Goal: Task Accomplishment & Management: Complete application form

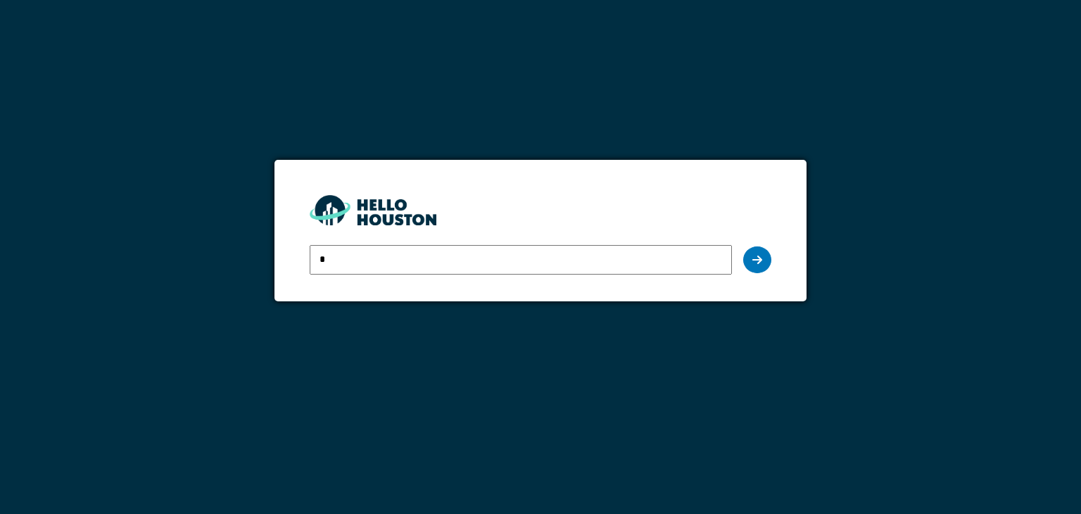
type input "**********"
click at [752, 254] on icon at bounding box center [757, 259] width 10 height 11
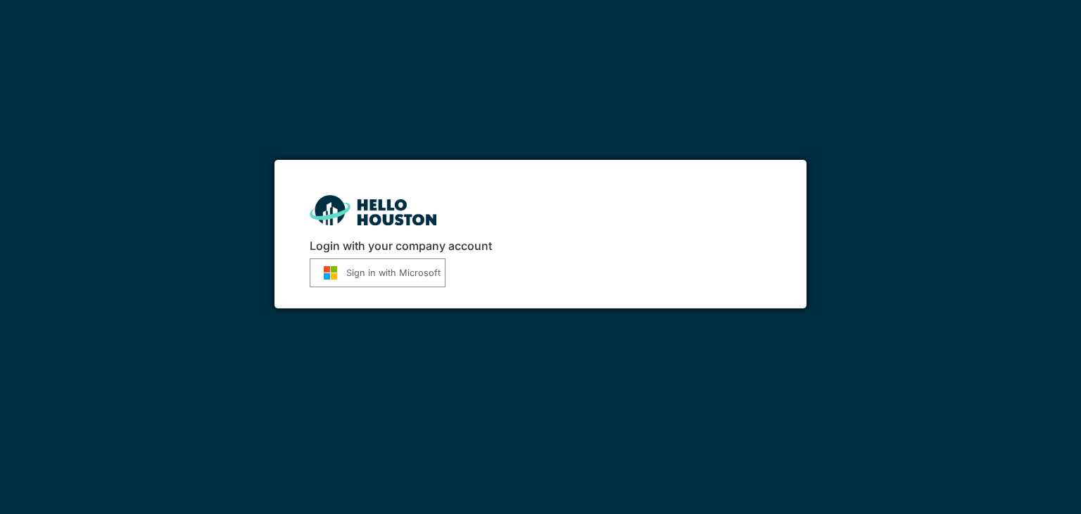
click at [374, 282] on button "Sign in with Microsoft" at bounding box center [378, 272] width 136 height 29
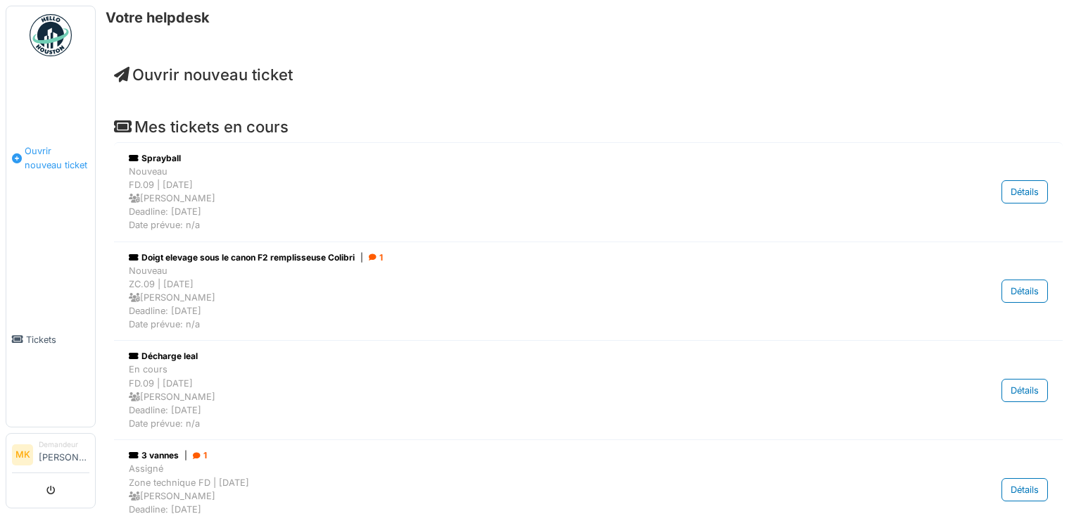
click at [34, 159] on span "Ouvrir nouveau ticket" at bounding box center [57, 157] width 65 height 27
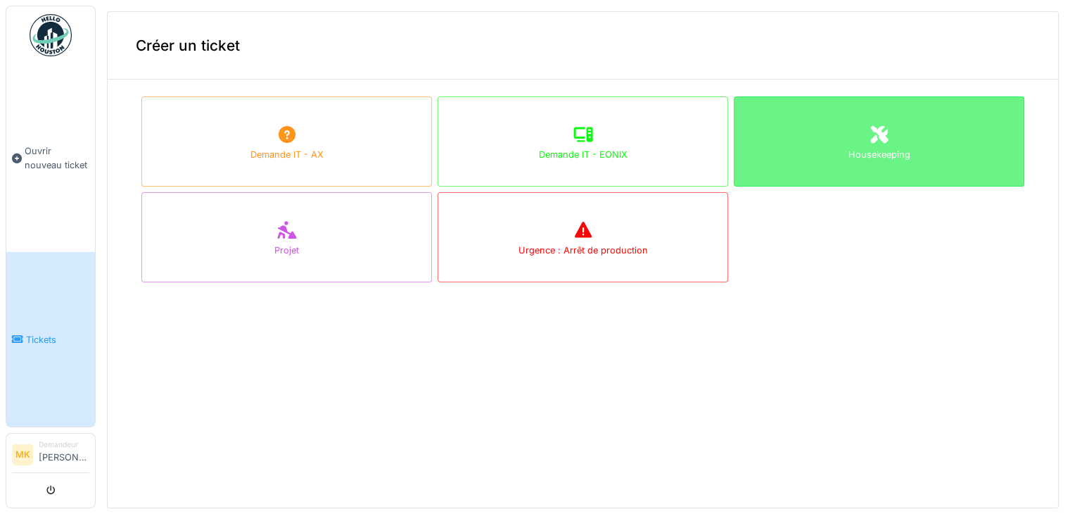
click at [888, 137] on div "Housekeeping" at bounding box center [879, 141] width 291 height 90
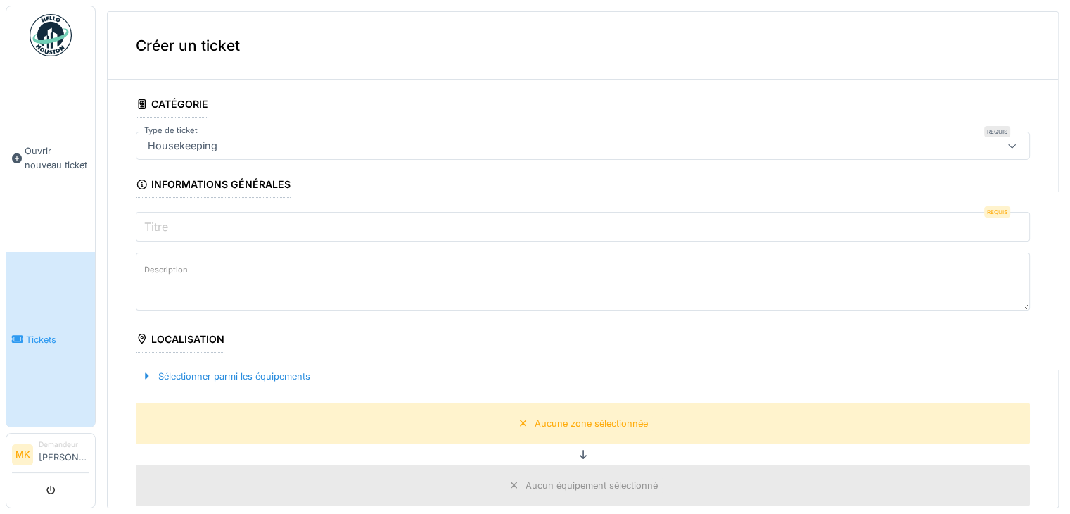
click at [198, 227] on input "Titre" at bounding box center [583, 227] width 894 height 30
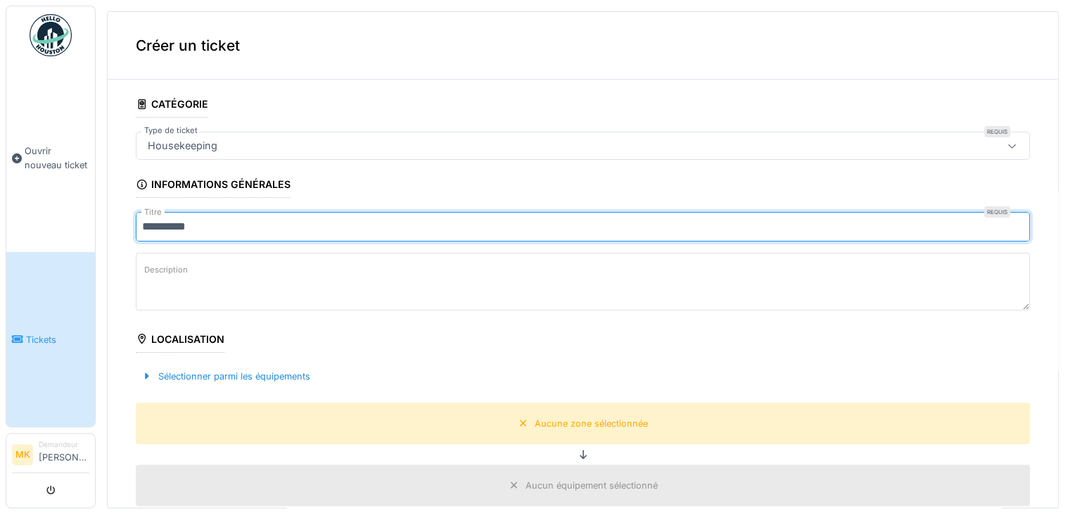
type input "**********"
click at [156, 269] on label "Description" at bounding box center [165, 270] width 49 height 18
click at [156, 269] on textarea "Description" at bounding box center [583, 282] width 894 height 58
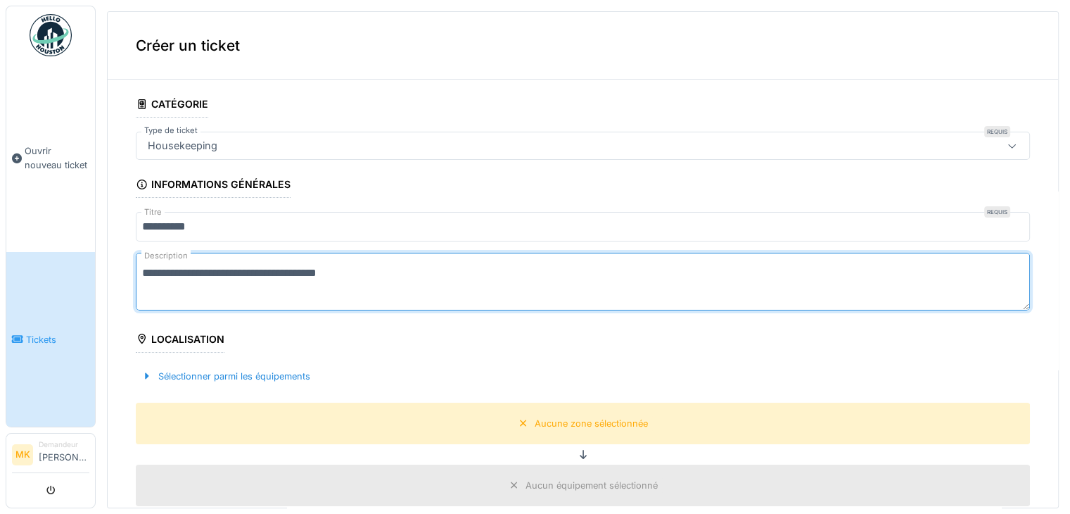
click at [248, 271] on textarea "**********" at bounding box center [583, 282] width 894 height 58
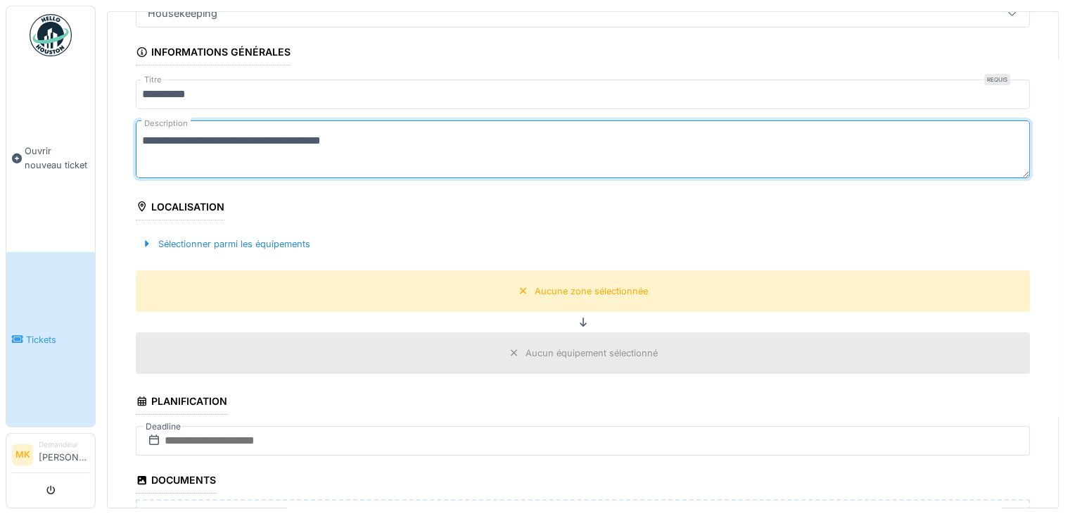
scroll to position [131, 0]
type textarea "**********"
click at [151, 202] on div "Localisation" at bounding box center [180, 210] width 89 height 24
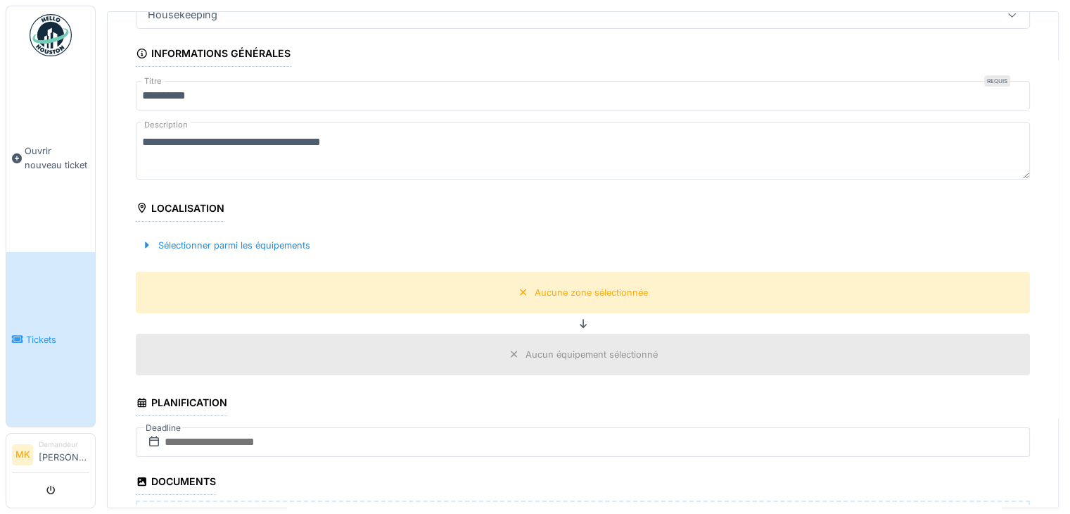
click at [191, 212] on div "Localisation" at bounding box center [180, 210] width 89 height 24
click at [192, 246] on div "Sélectionner parmi les équipements" at bounding box center [226, 245] width 180 height 19
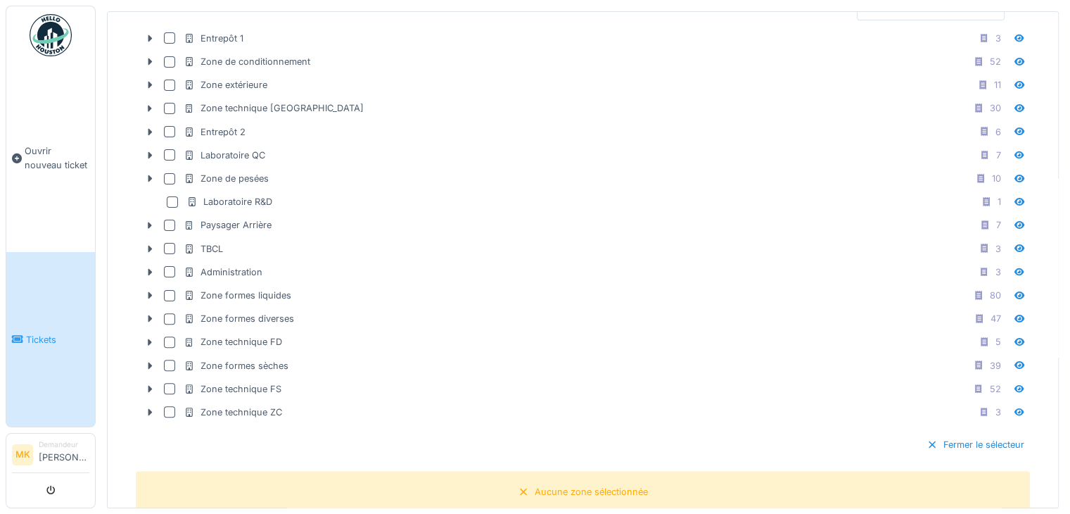
scroll to position [374, 0]
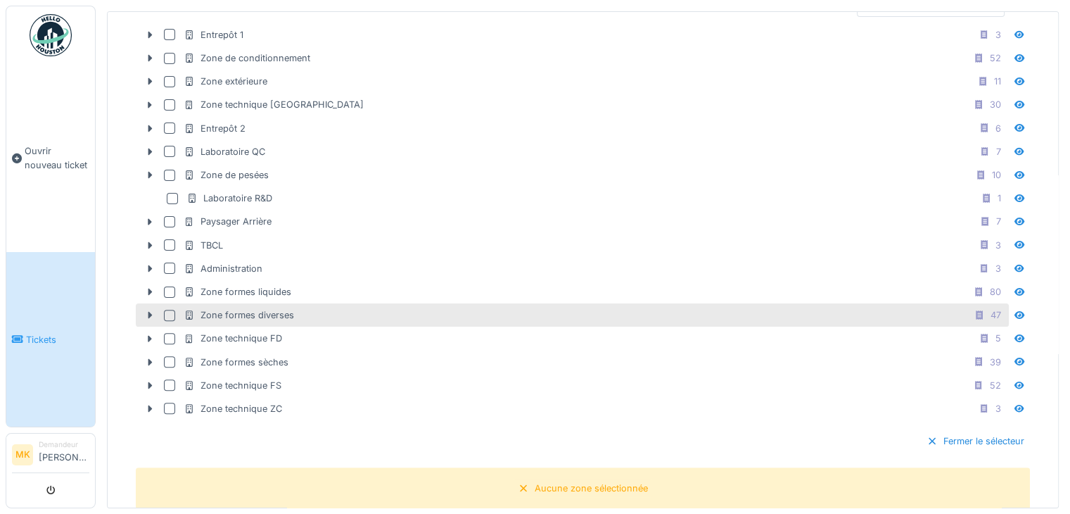
click at [280, 311] on div "Zone formes diverses" at bounding box center [239, 314] width 110 height 13
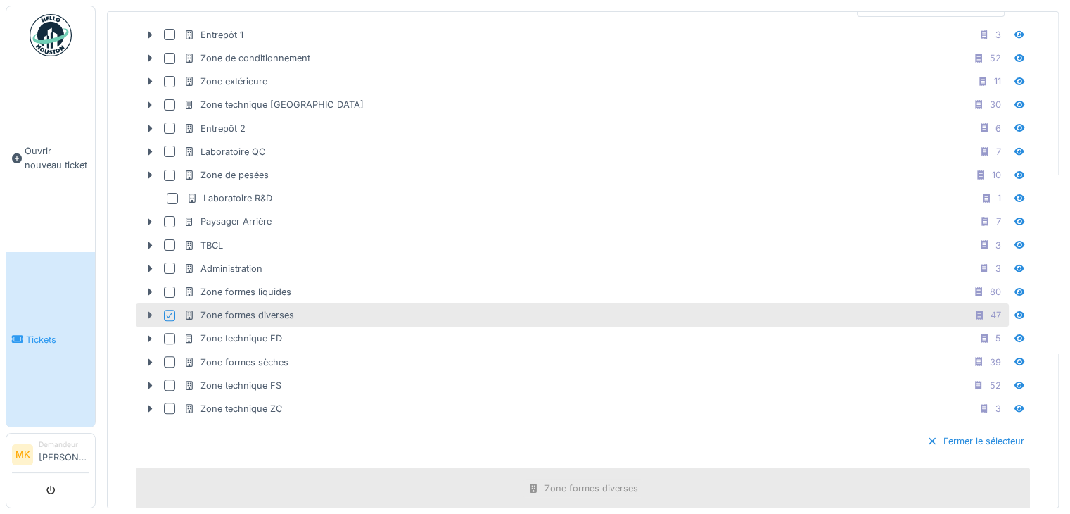
click at [146, 311] on icon at bounding box center [149, 314] width 11 height 9
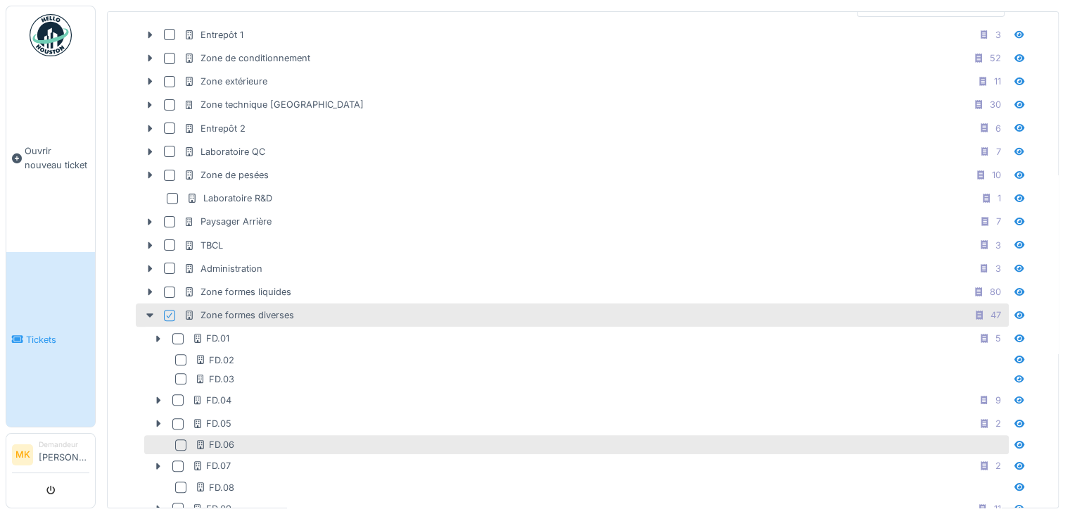
click at [189, 439] on div at bounding box center [183, 444] width 17 height 11
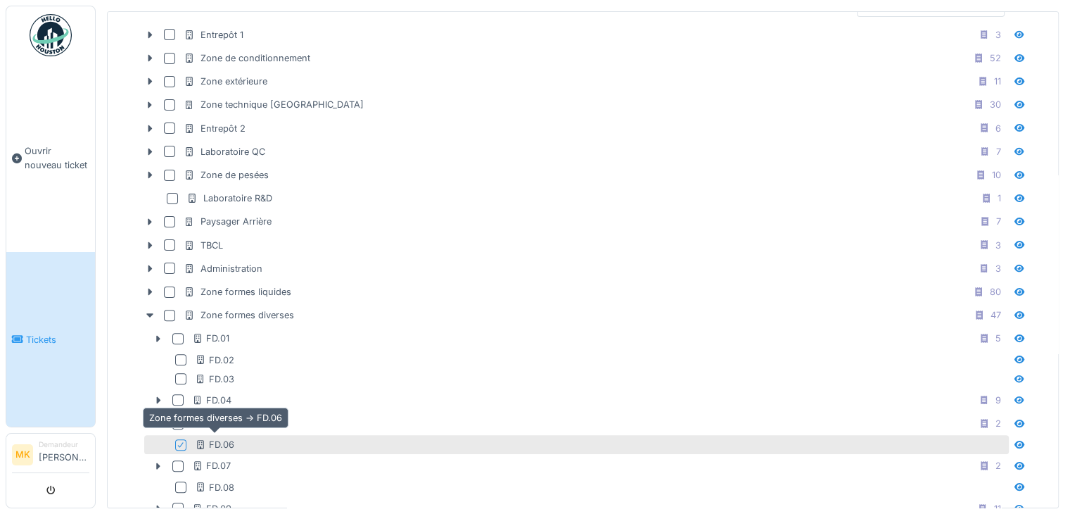
click at [205, 440] on icon at bounding box center [200, 444] width 11 height 9
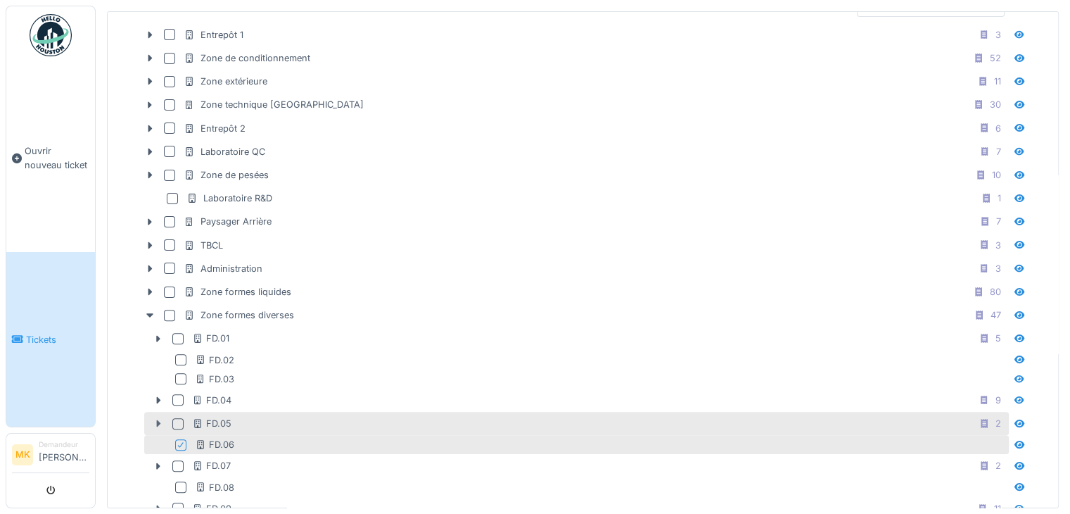
click at [153, 419] on icon at bounding box center [158, 423] width 11 height 9
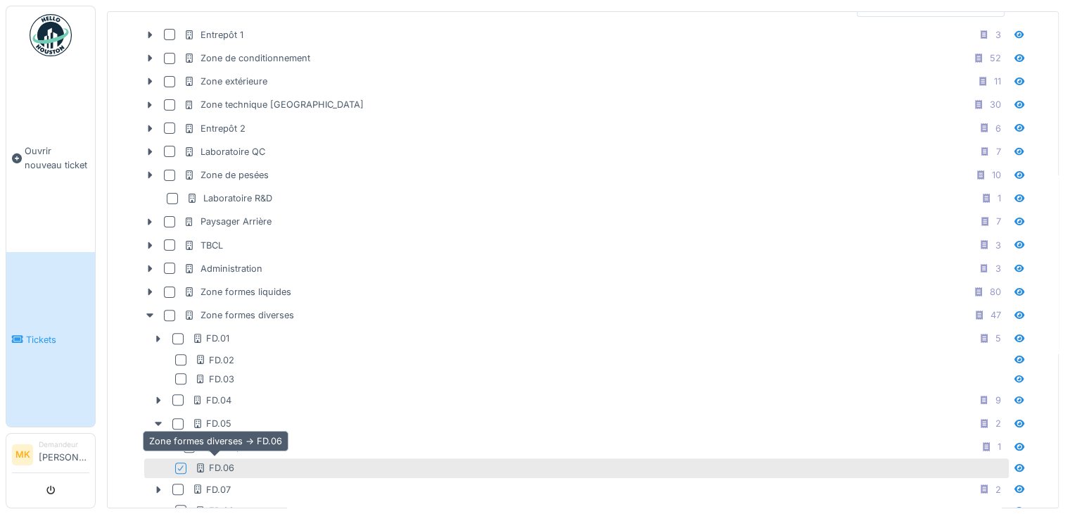
click at [215, 461] on div "FD.06" at bounding box center [214, 467] width 39 height 13
click at [183, 462] on div at bounding box center [180, 467] width 11 height 11
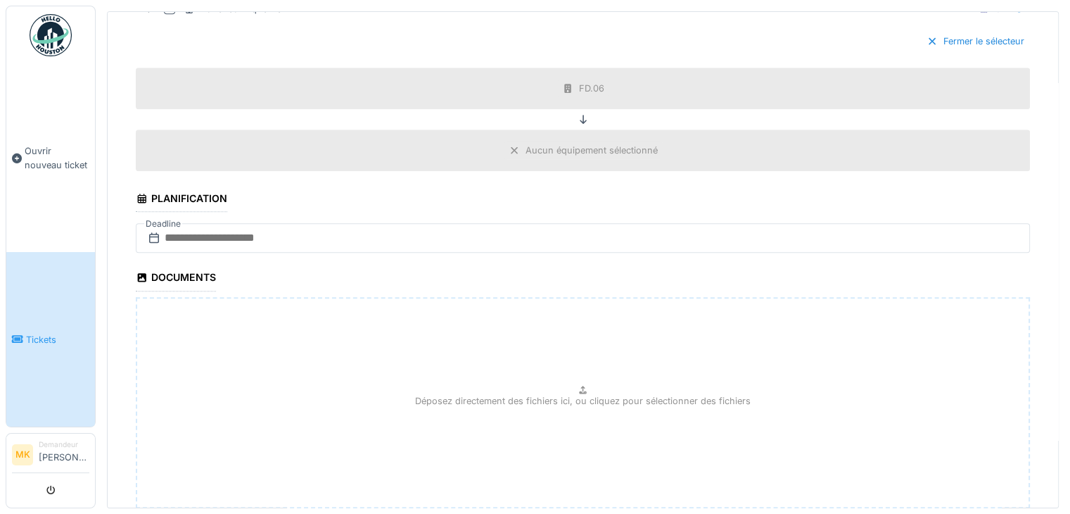
scroll to position [1438, 0]
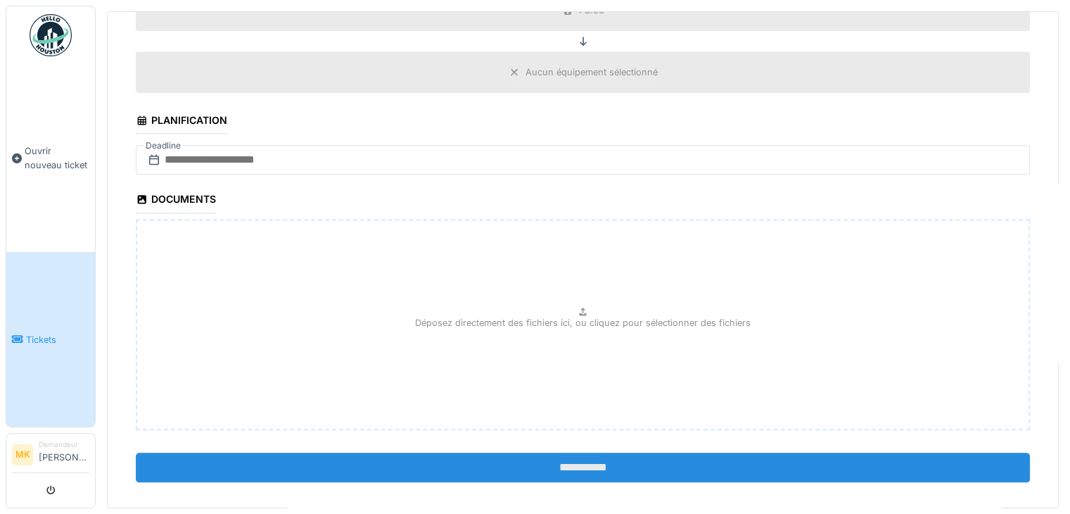
click at [545, 452] on input "**********" at bounding box center [583, 467] width 894 height 30
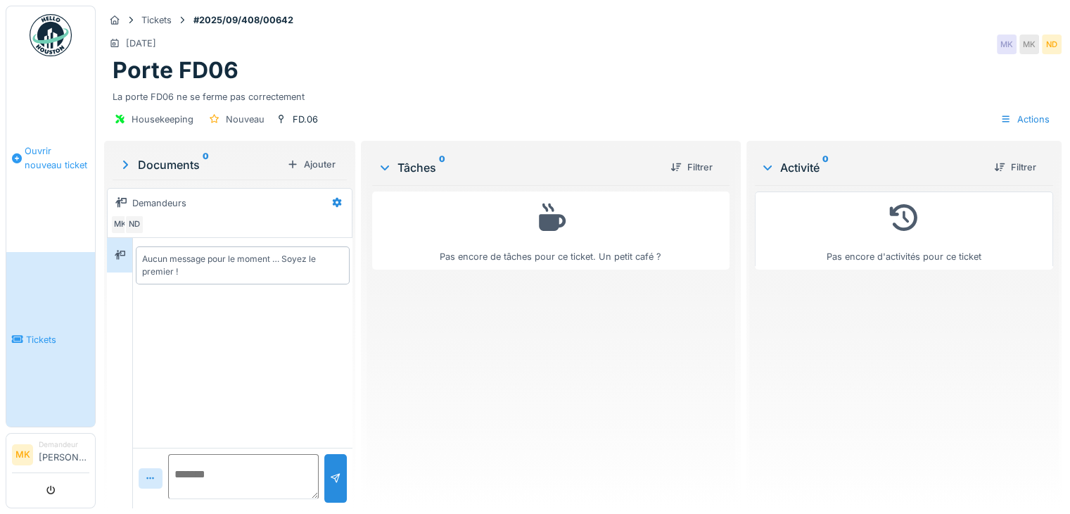
click at [60, 169] on link "Ouvrir nouveau ticket" at bounding box center [50, 158] width 89 height 188
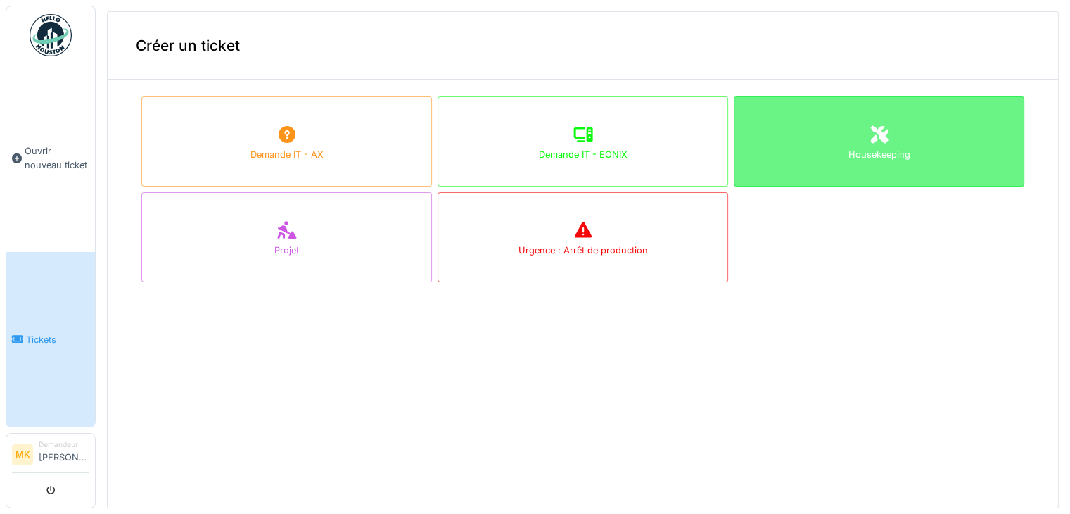
click at [771, 145] on div "Housekeeping" at bounding box center [879, 141] width 291 height 90
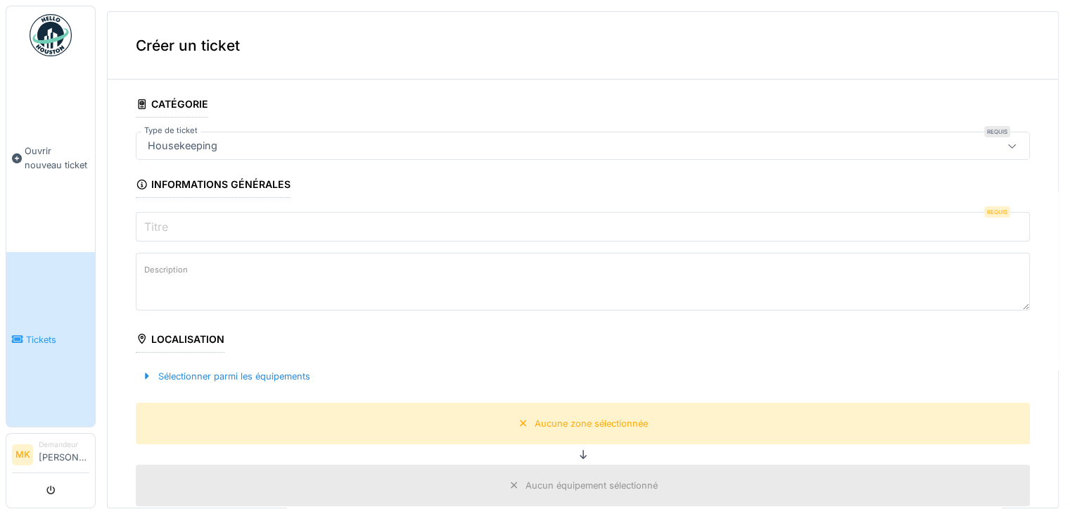
click at [771, 145] on div "Housekeeping" at bounding box center [533, 145] width 782 height 15
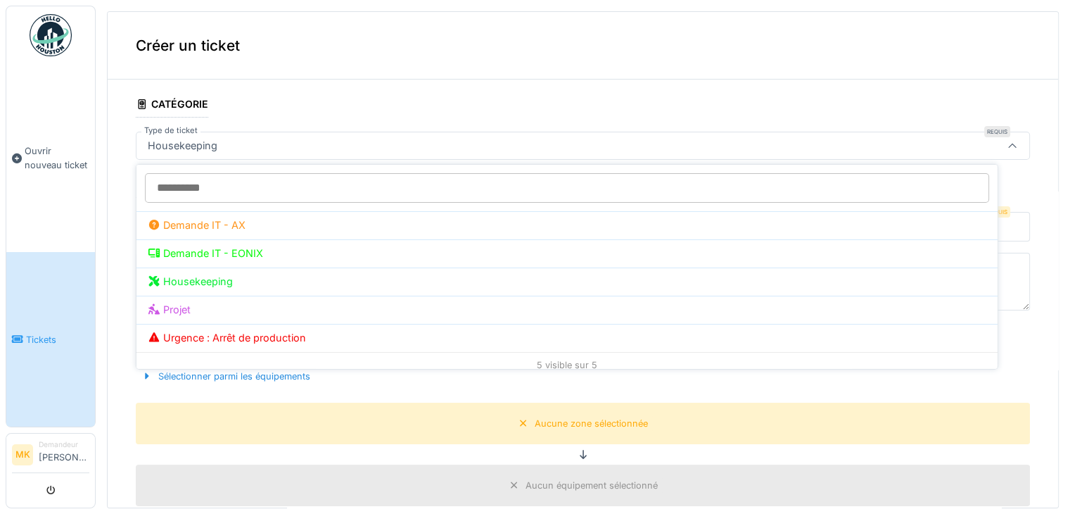
click span "Tickets"
